Goal: Transaction & Acquisition: Purchase product/service

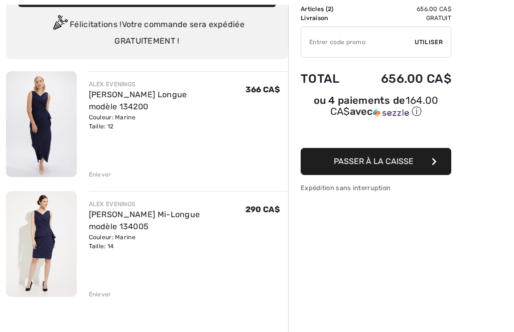
scroll to position [72, 0]
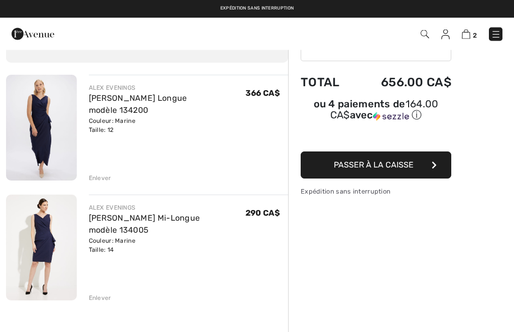
scroll to position [65, 0]
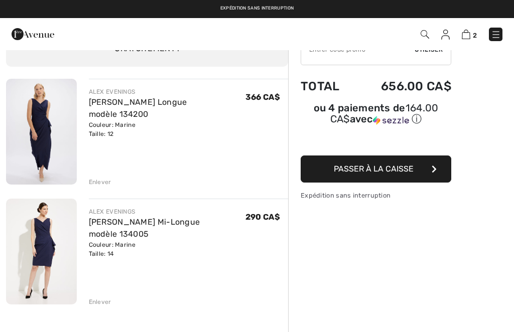
click at [95, 184] on div "Enlever" at bounding box center [100, 182] width 23 height 9
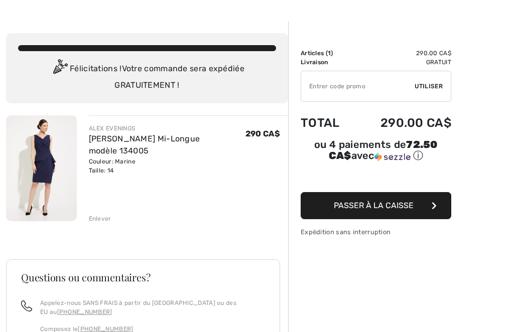
scroll to position [24, 0]
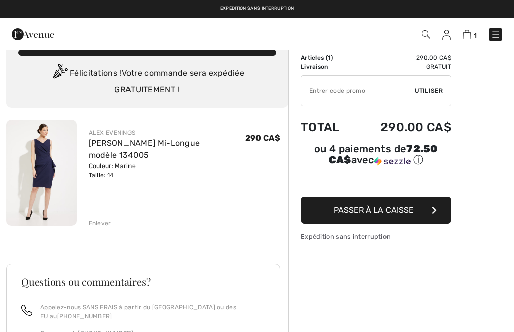
click at [428, 218] on button "Passer à la caisse" at bounding box center [376, 210] width 151 height 27
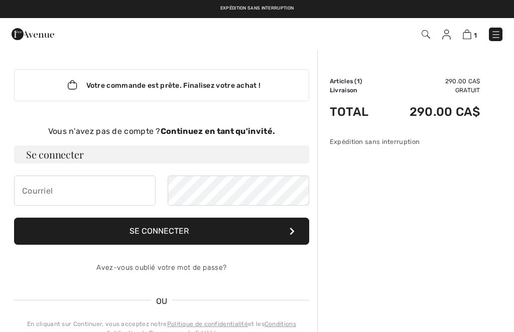
checkbox input "true"
click at [239, 132] on strong "Continuez en tant qu'invité." at bounding box center [218, 131] width 114 height 10
